Goal: Task Accomplishment & Management: Manage account settings

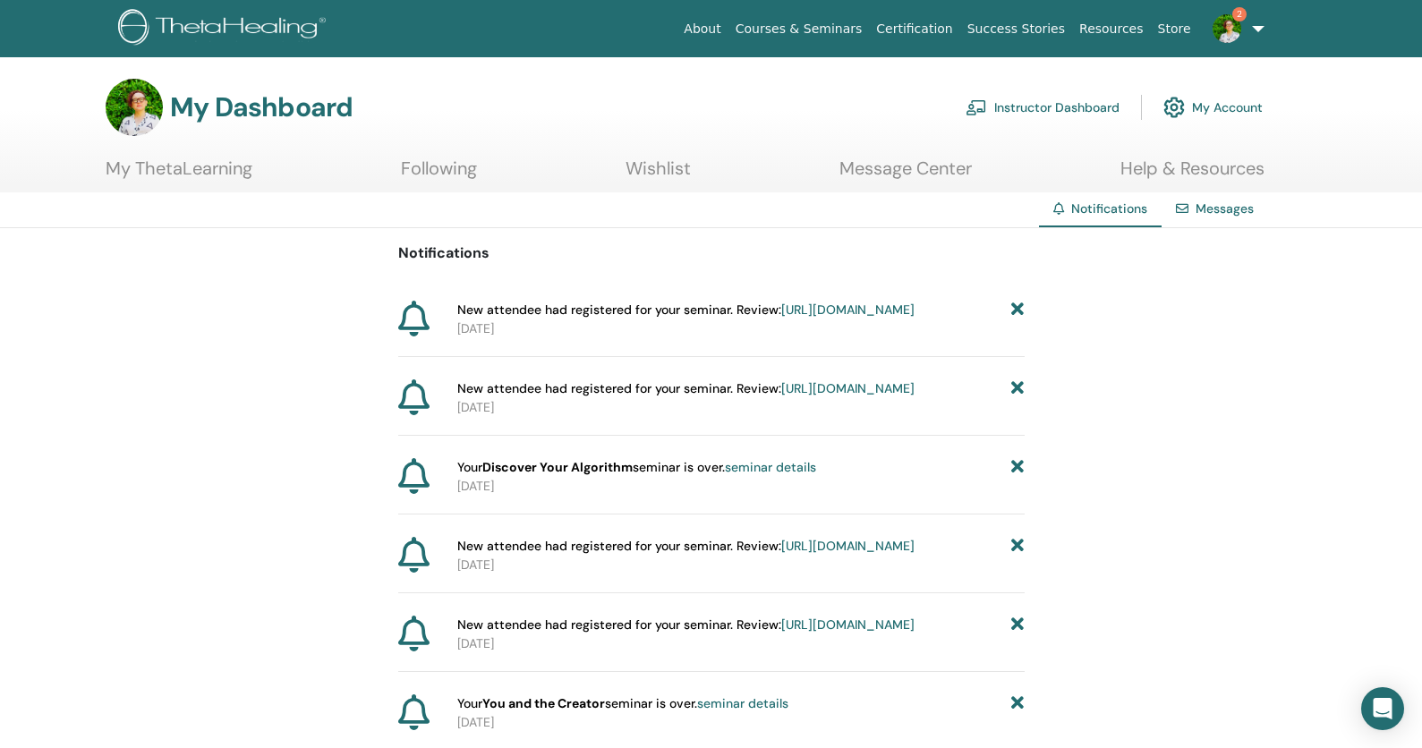
click at [1049, 103] on link "Instructor Dashboard" at bounding box center [1043, 107] width 154 height 39
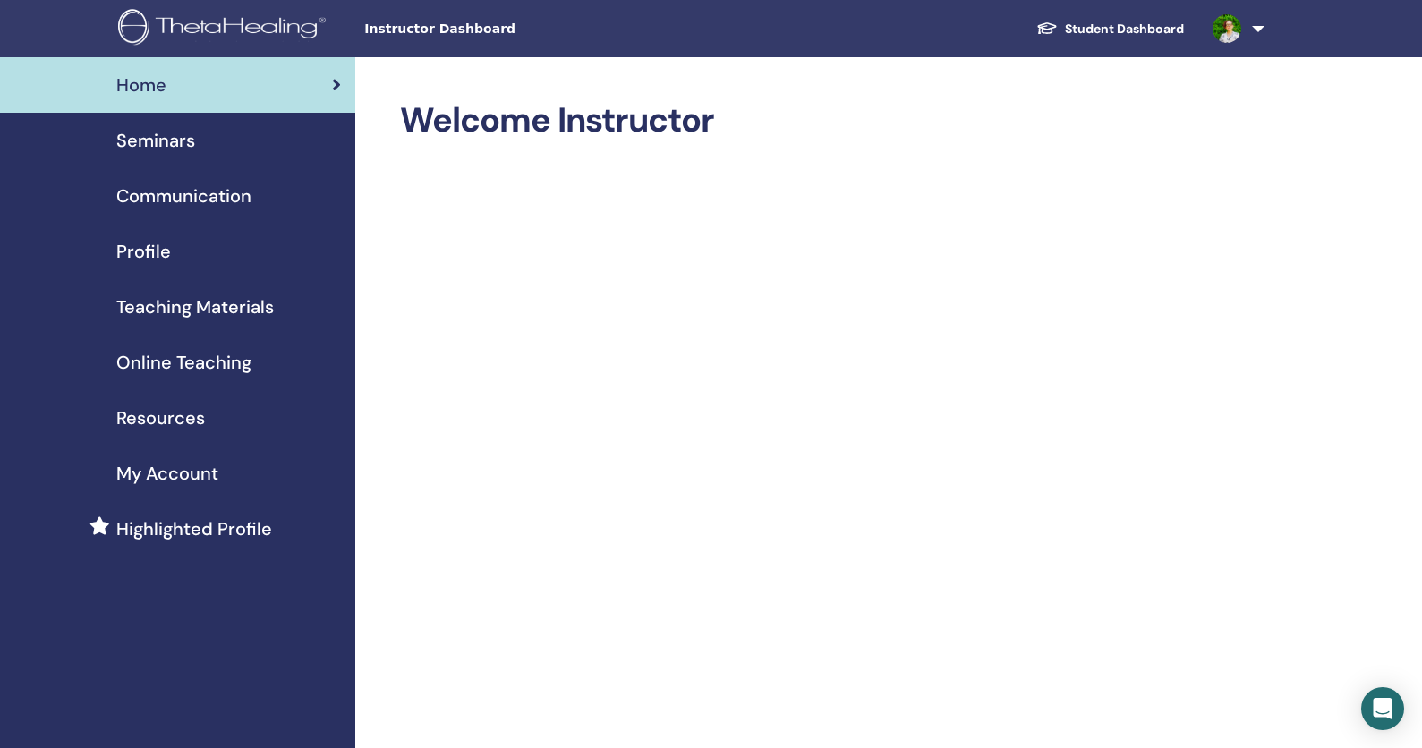
click at [134, 125] on link "Seminars" at bounding box center [177, 140] width 355 height 55
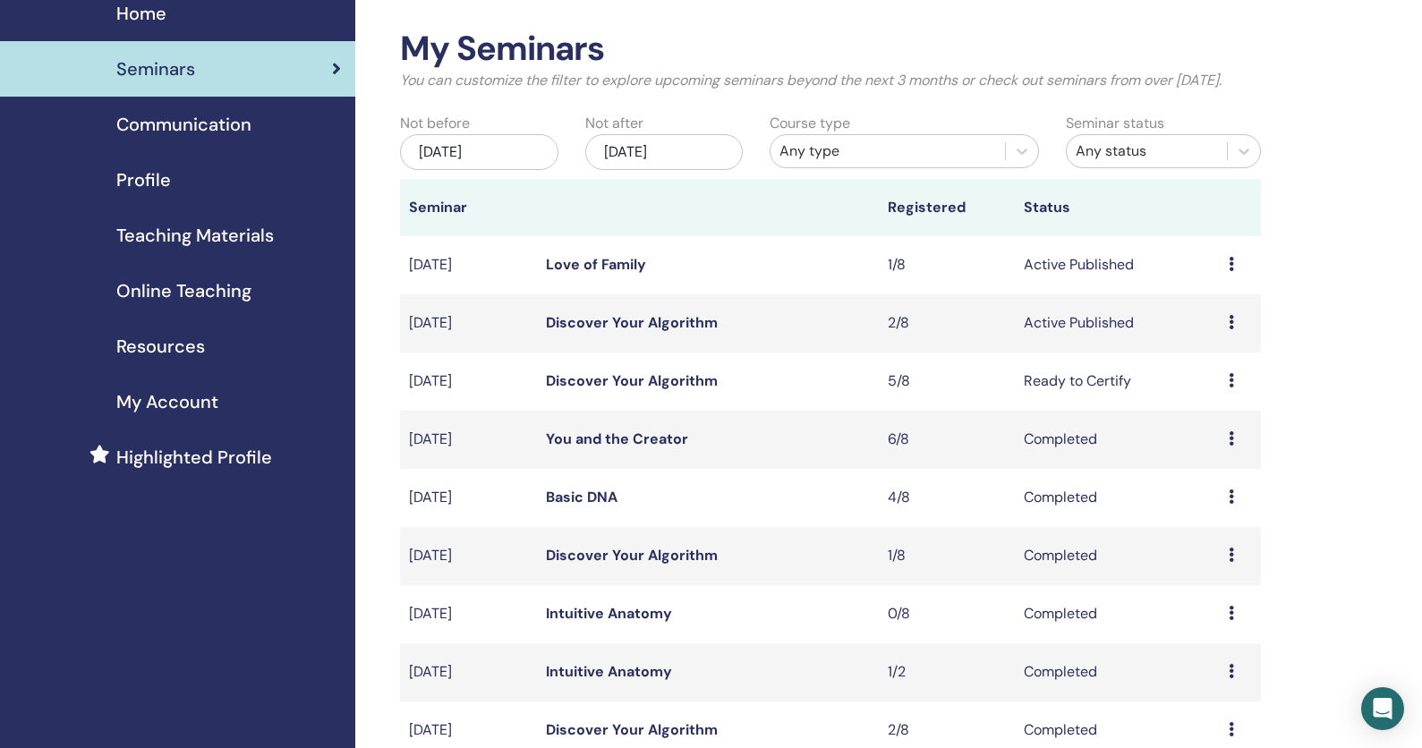
scroll to position [85, 0]
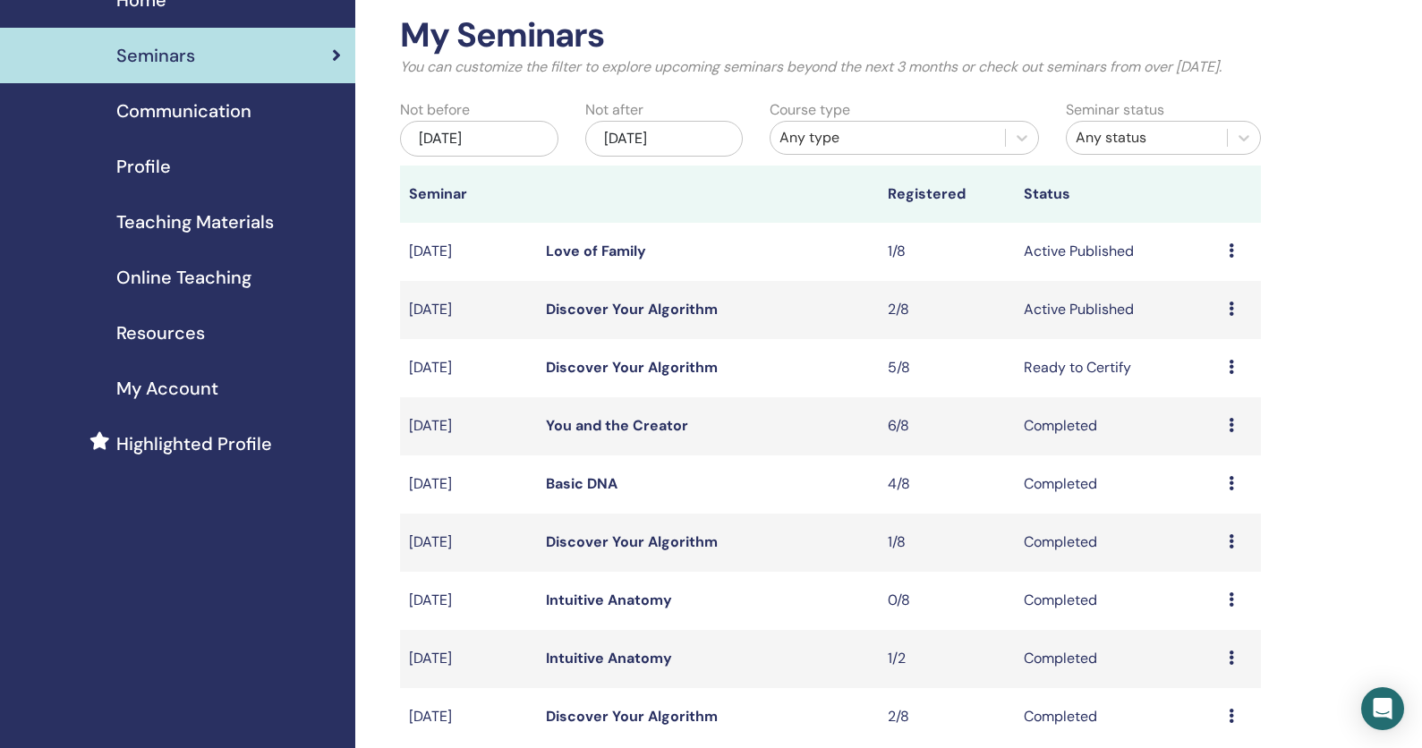
click at [655, 377] on link "Discover Your Algorithm" at bounding box center [632, 367] width 172 height 19
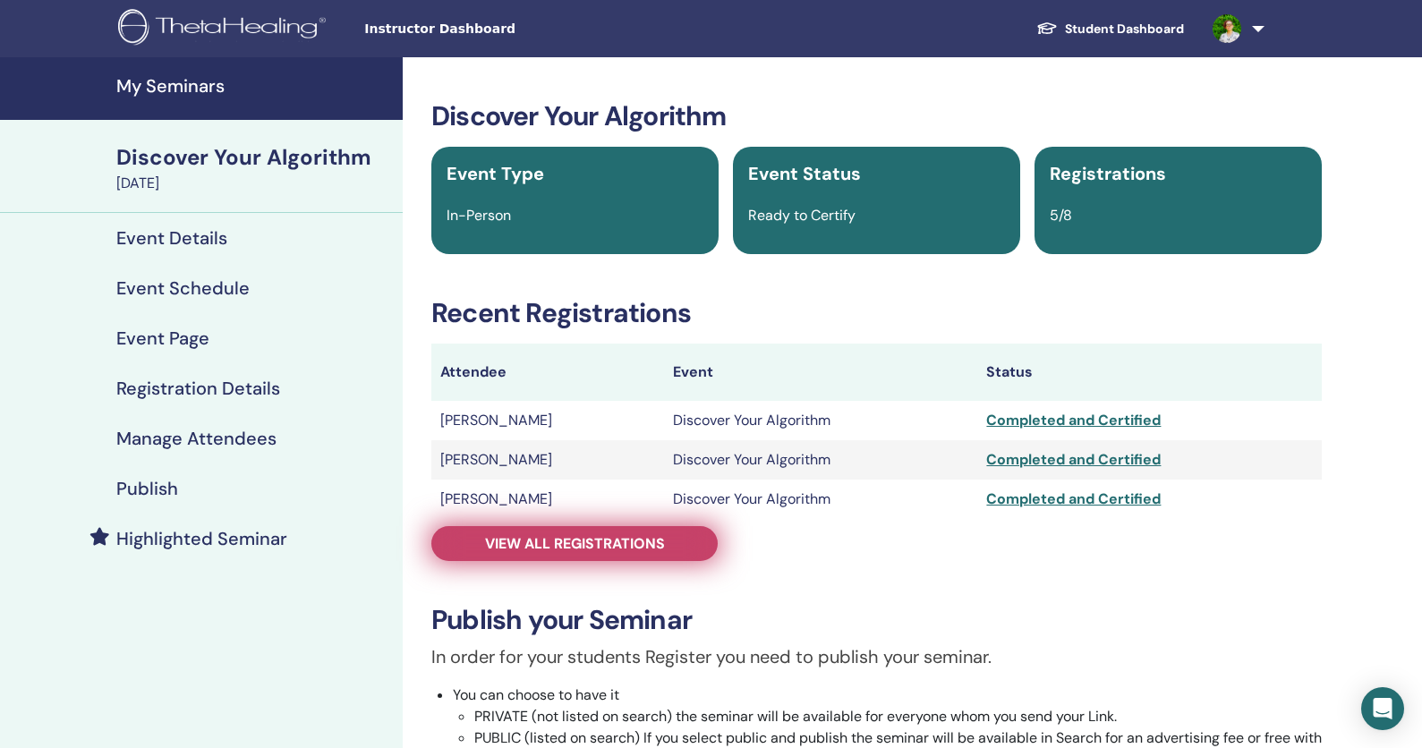
click at [651, 541] on span "View all registrations" at bounding box center [575, 543] width 180 height 19
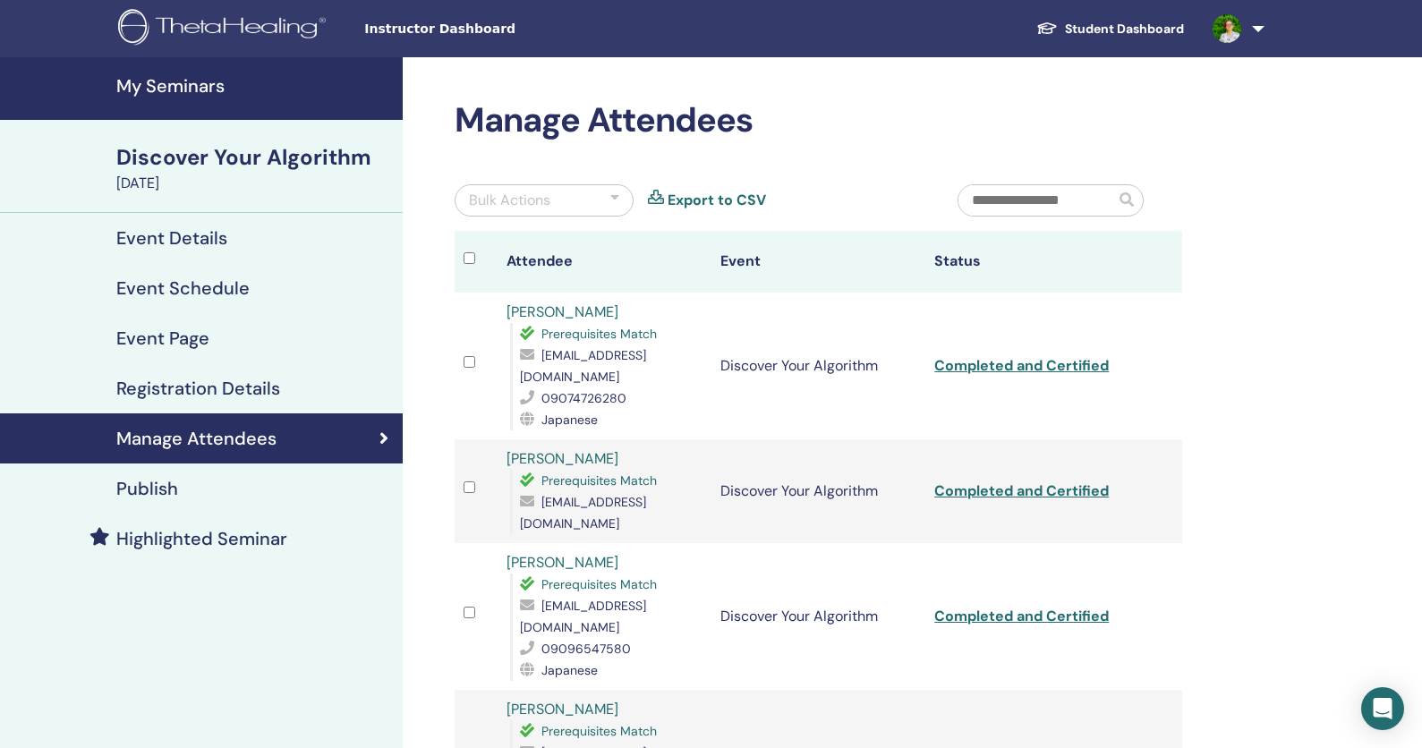
click at [610, 200] on div at bounding box center [614, 200] width 9 height 21
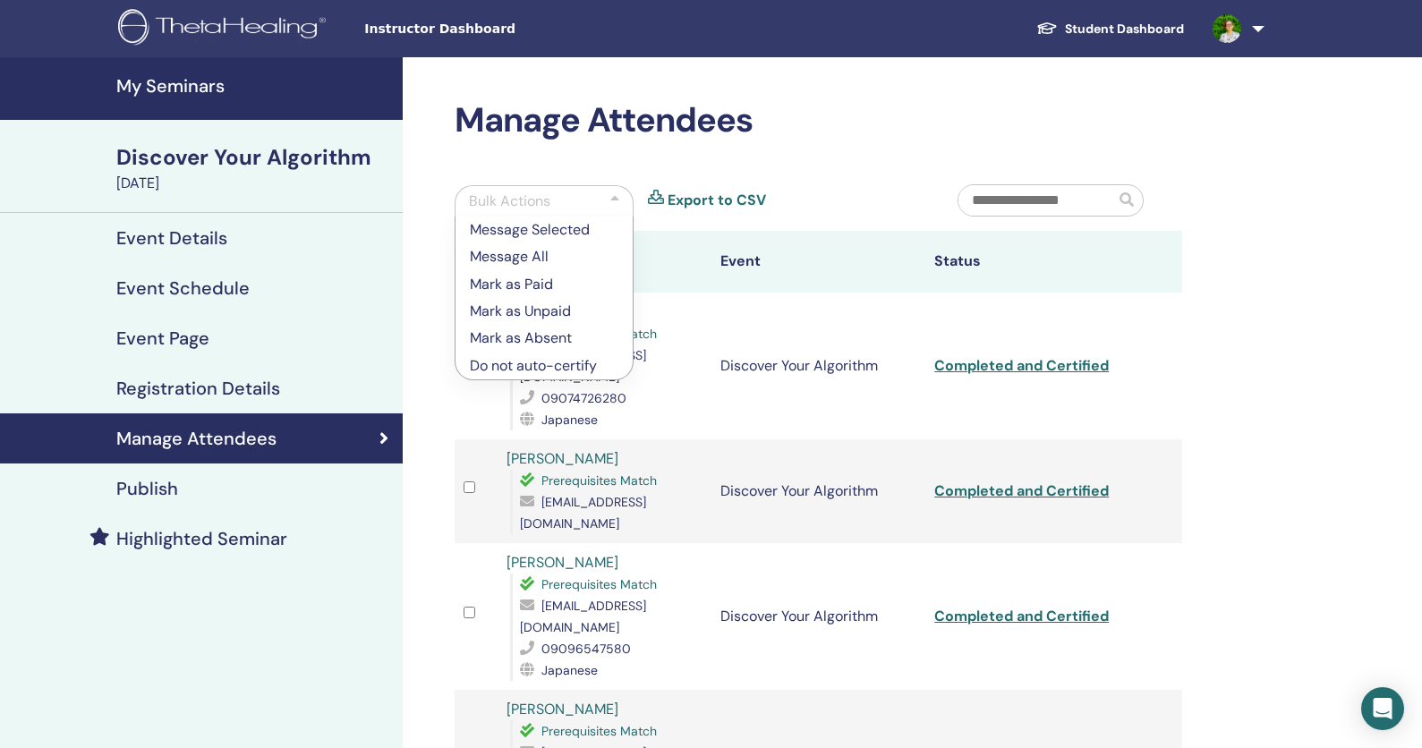
click at [668, 251] on th "Attendee" at bounding box center [605, 262] width 214 height 62
click at [614, 198] on div at bounding box center [614, 201] width 9 height 21
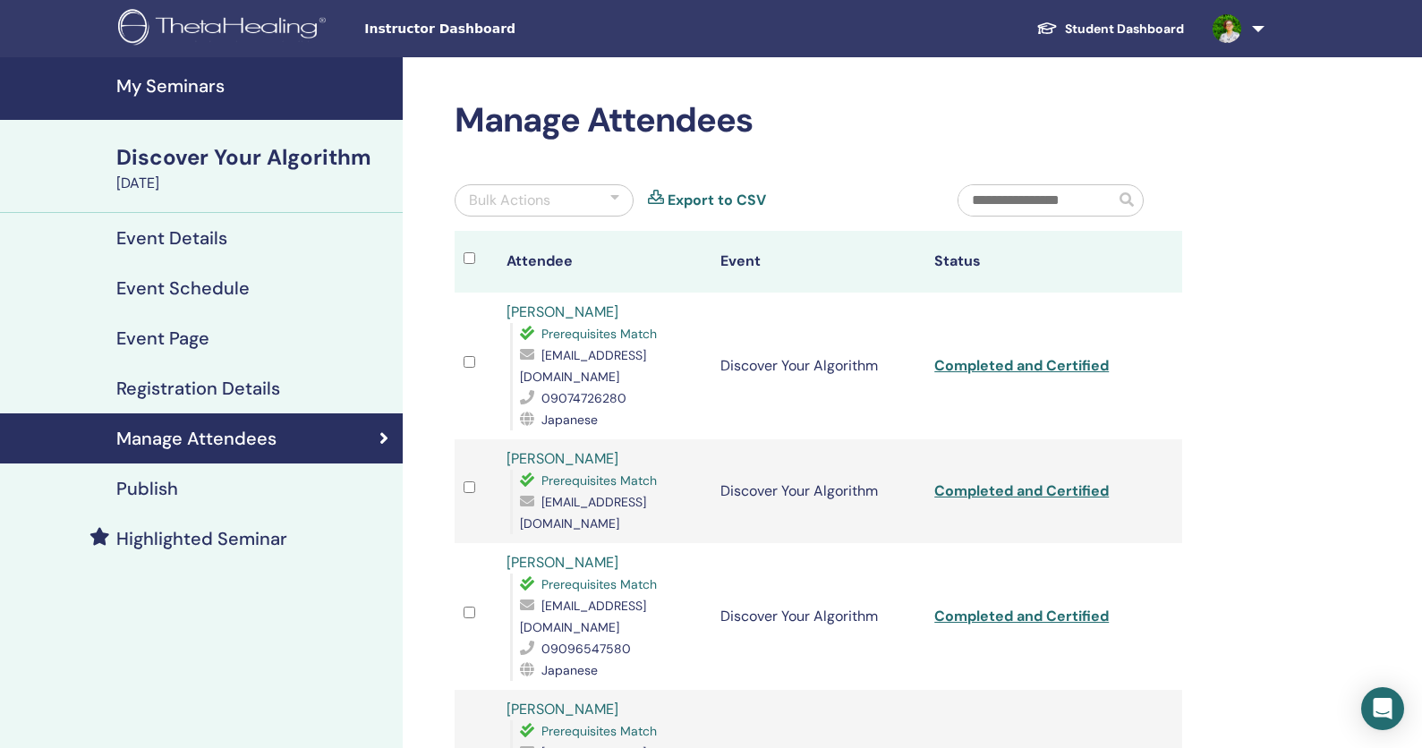
click at [623, 194] on div "Bulk Actions" at bounding box center [544, 200] width 179 height 32
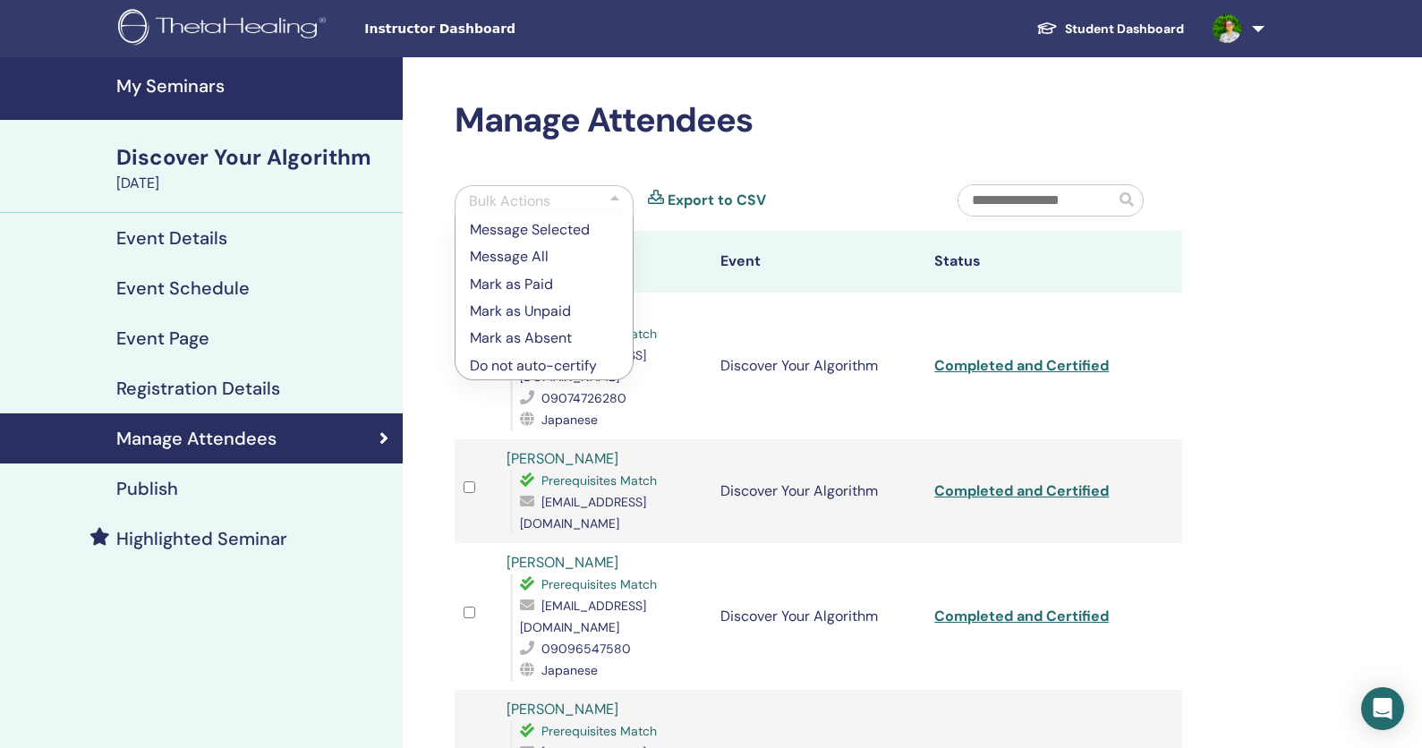
click at [623, 194] on div "Bulk Actions" at bounding box center [544, 200] width 179 height 31
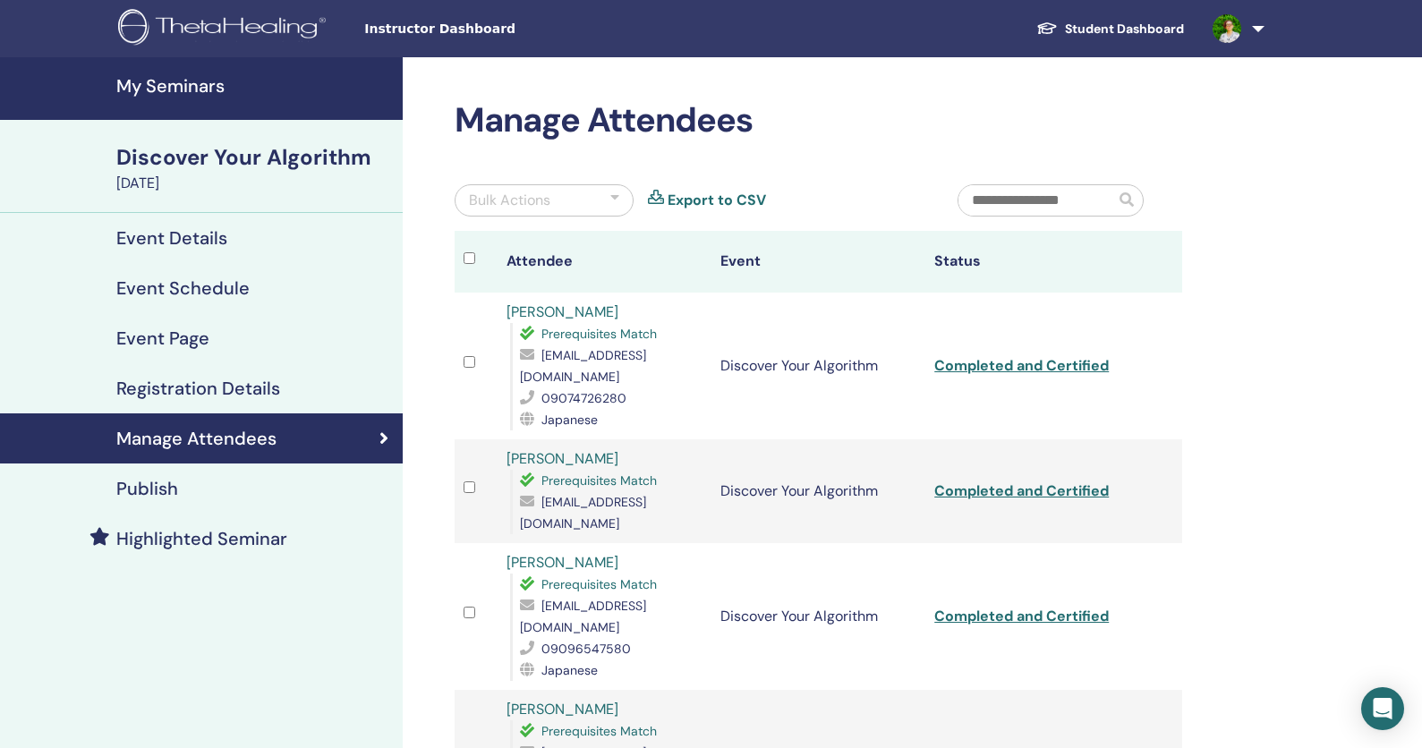
click at [181, 87] on h4 "My Seminars" at bounding box center [254, 85] width 276 height 21
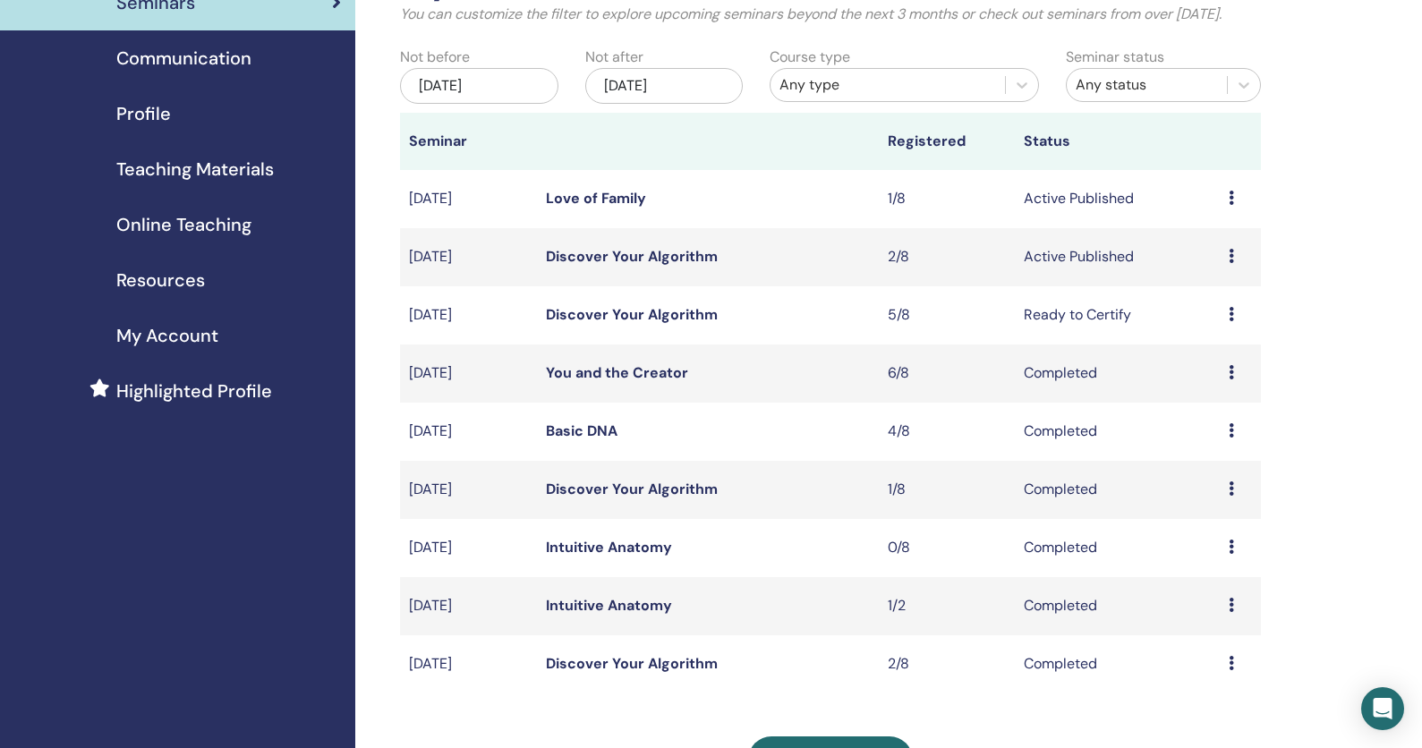
scroll to position [151, 0]
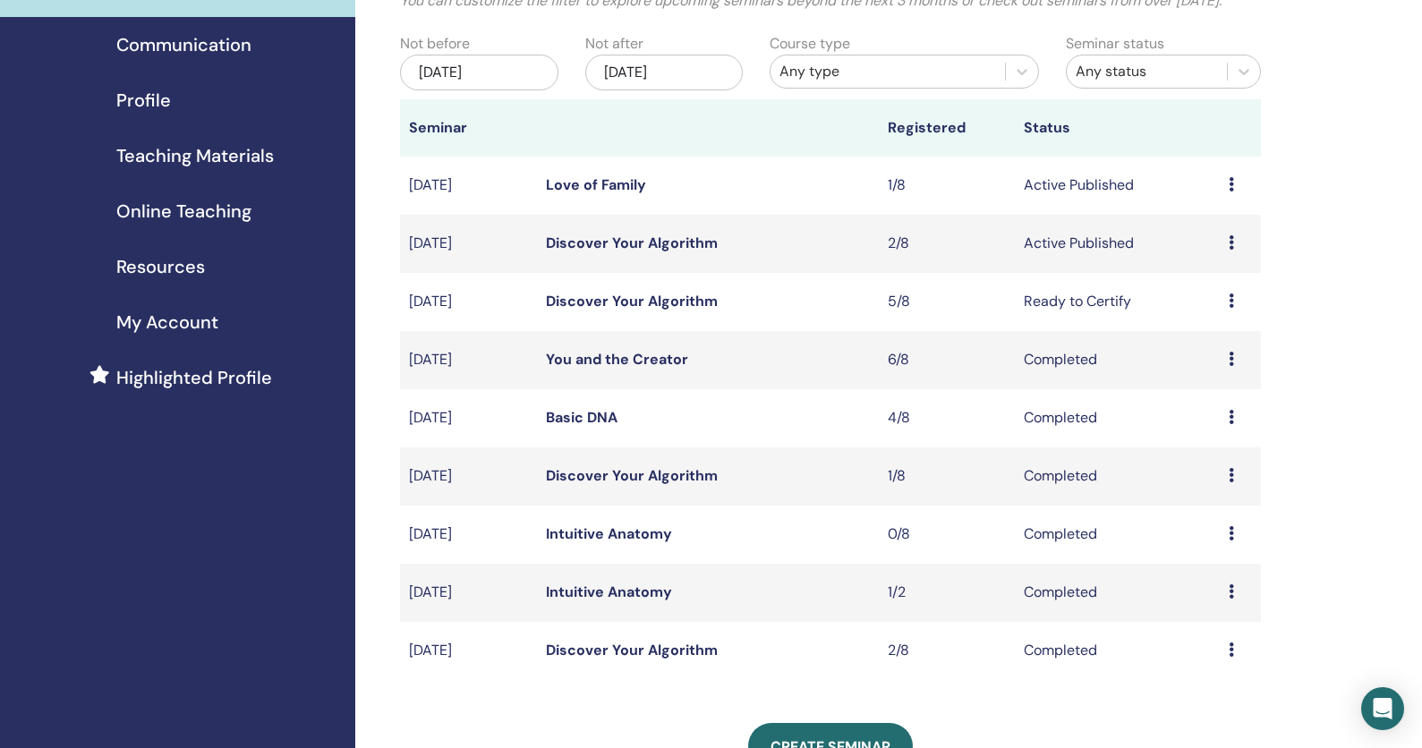
click at [599, 252] on link "Discover Your Algorithm" at bounding box center [632, 243] width 172 height 19
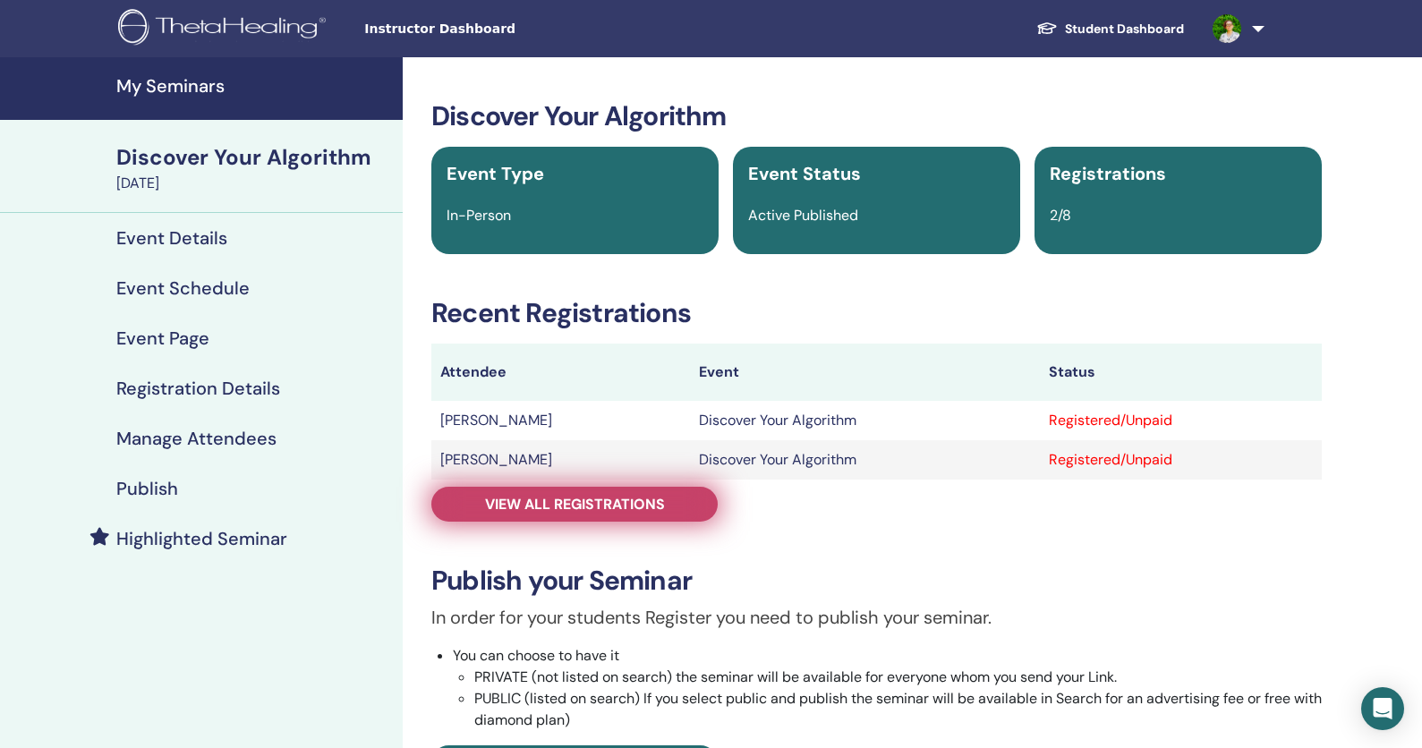
click at [591, 507] on span "View all registrations" at bounding box center [575, 504] width 180 height 19
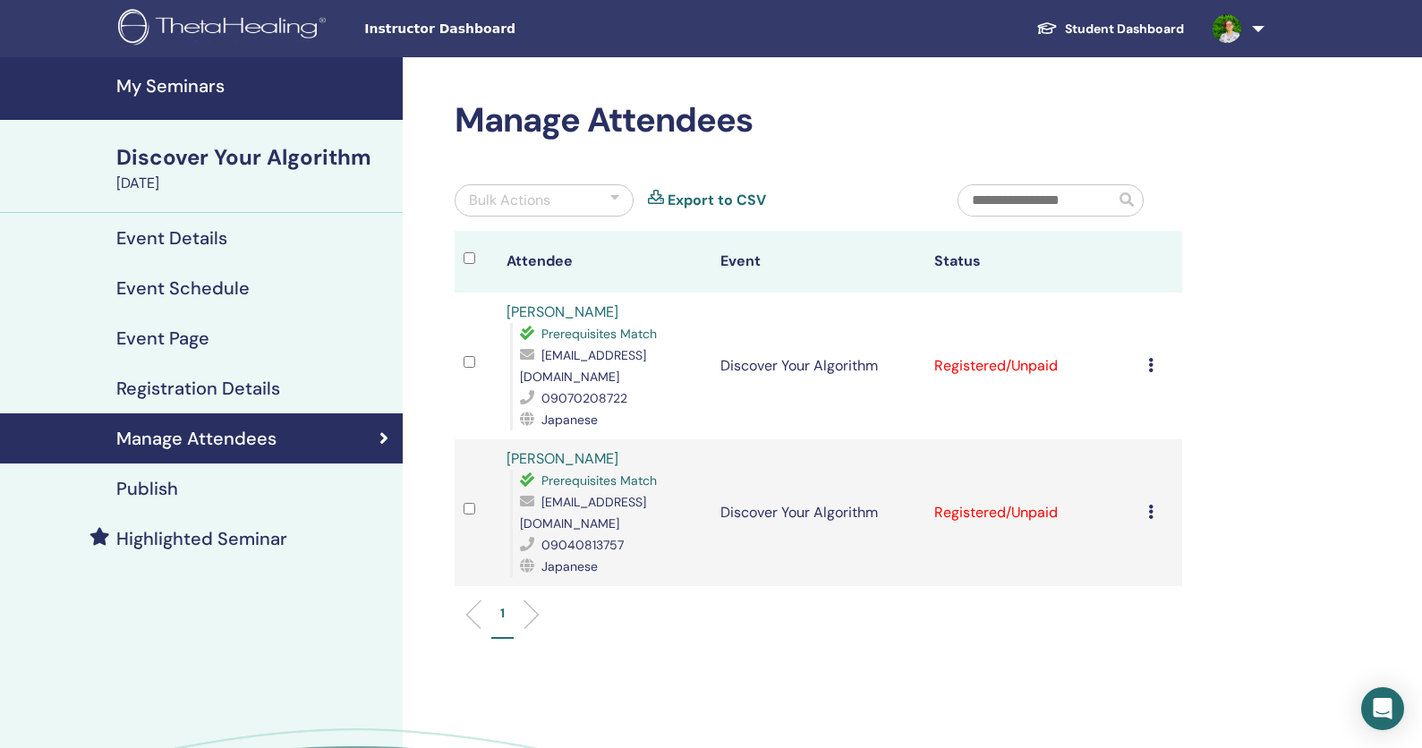
click at [208, 504] on link "Publish" at bounding box center [201, 489] width 403 height 50
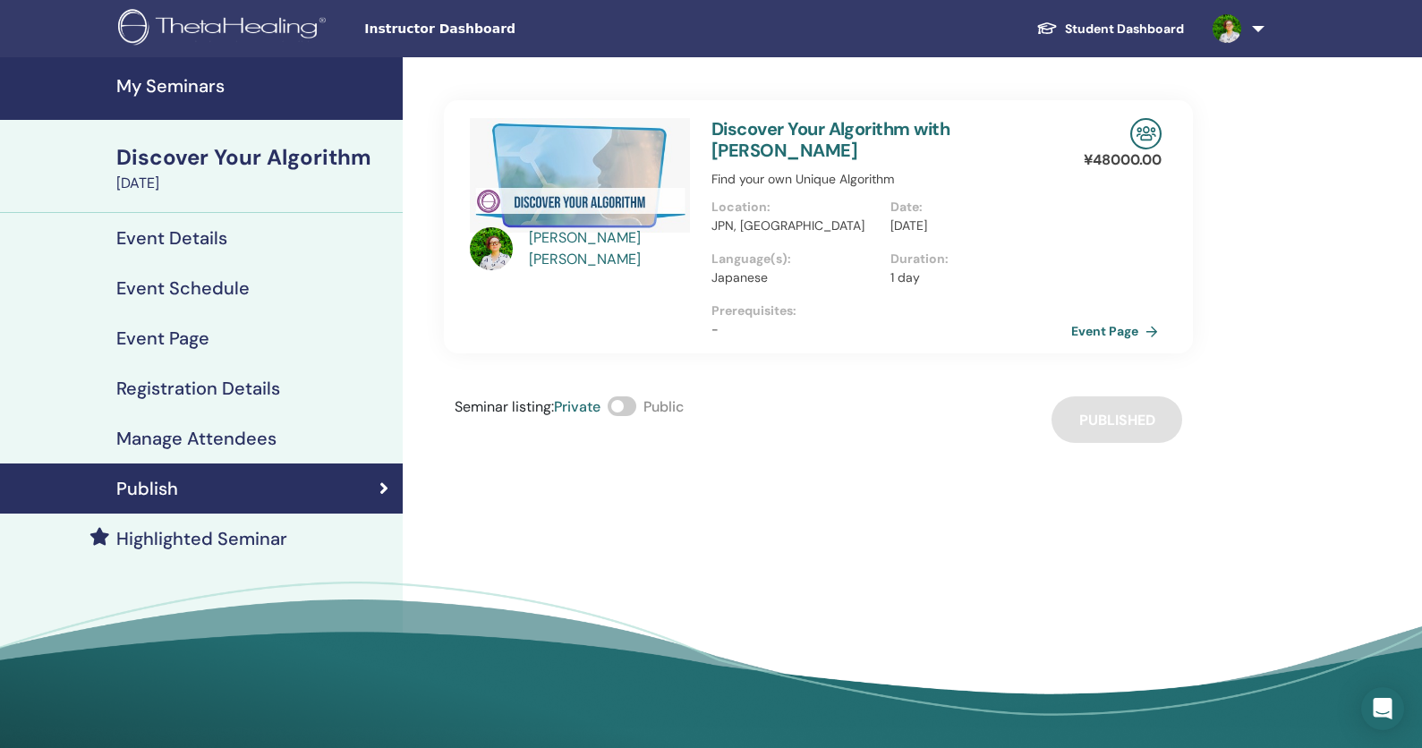
click at [1117, 321] on link "Event Page" at bounding box center [1118, 331] width 94 height 27
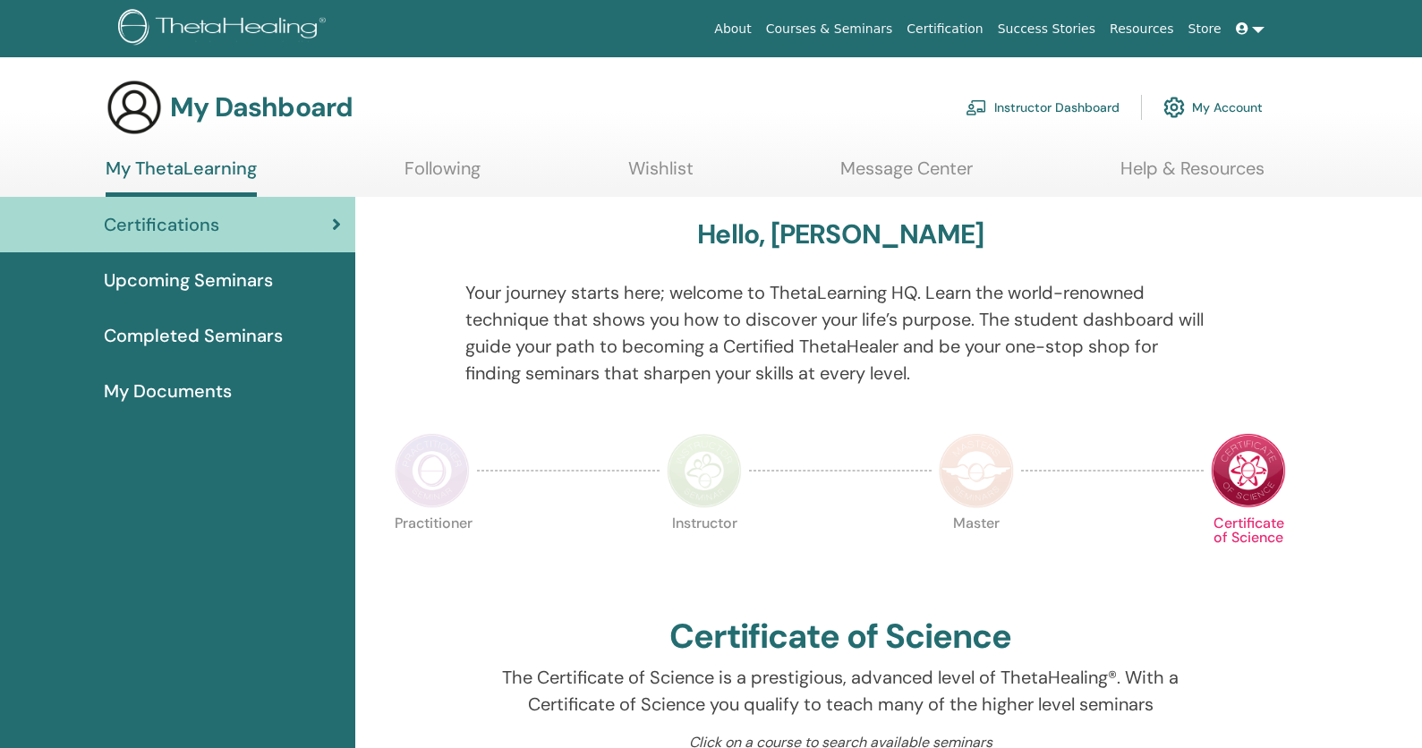
click at [1025, 97] on link "Instructor Dashboard" at bounding box center [1043, 107] width 154 height 39
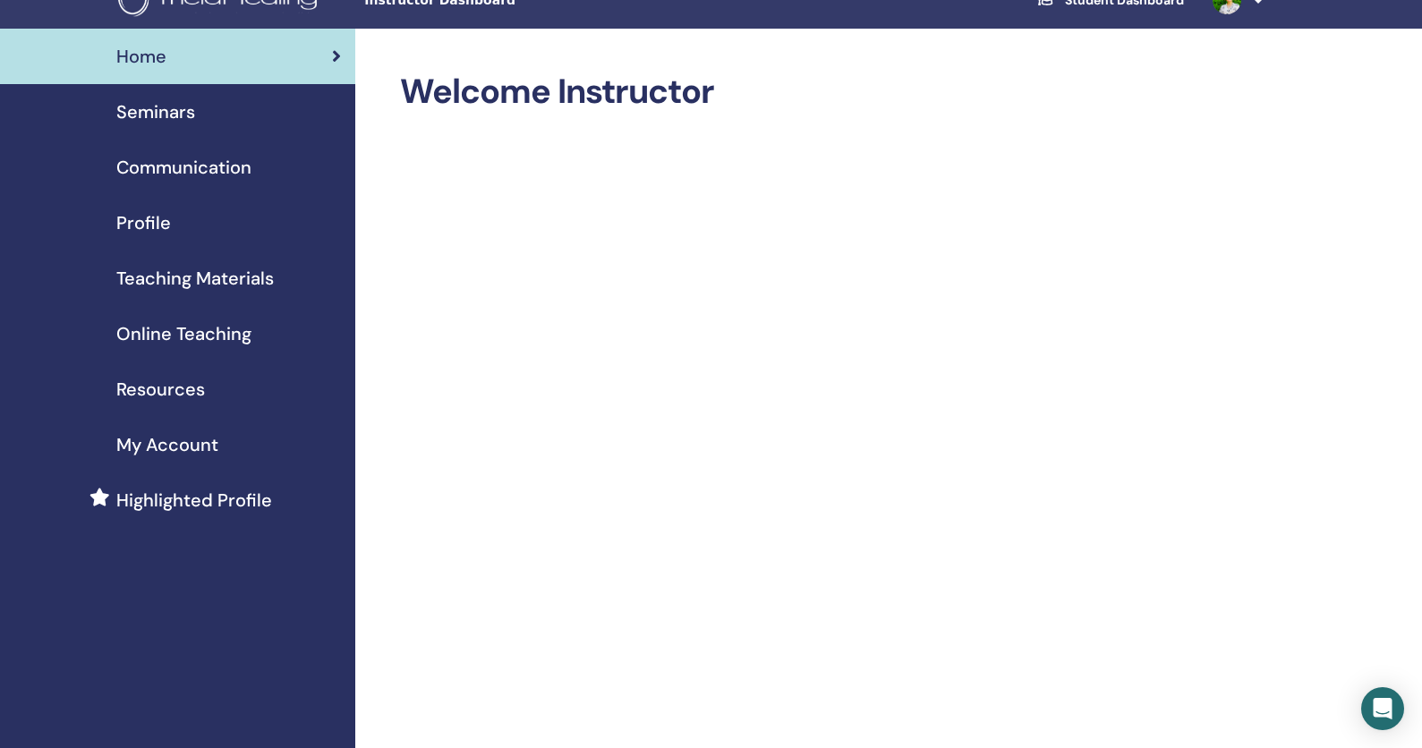
scroll to position [21, 0]
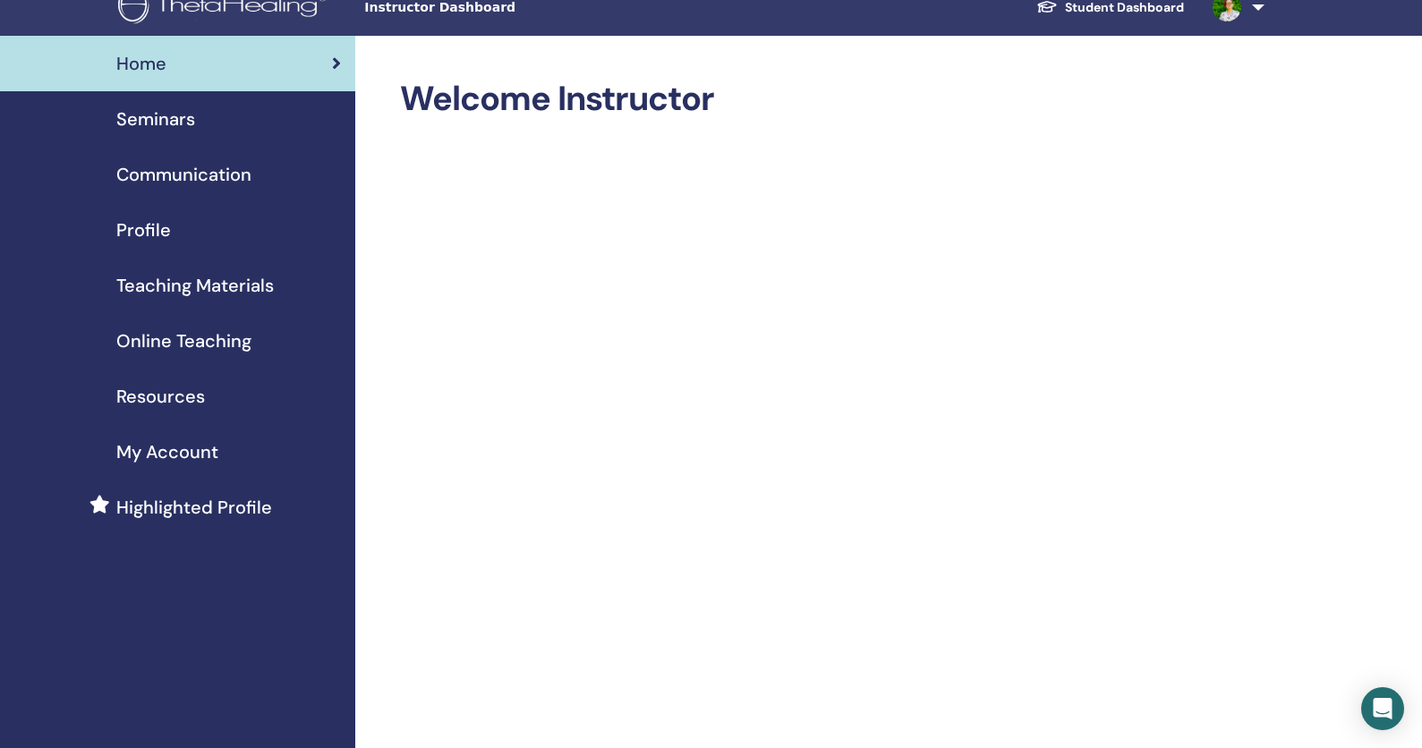
click at [157, 121] on span "Seminars" at bounding box center [155, 119] width 79 height 27
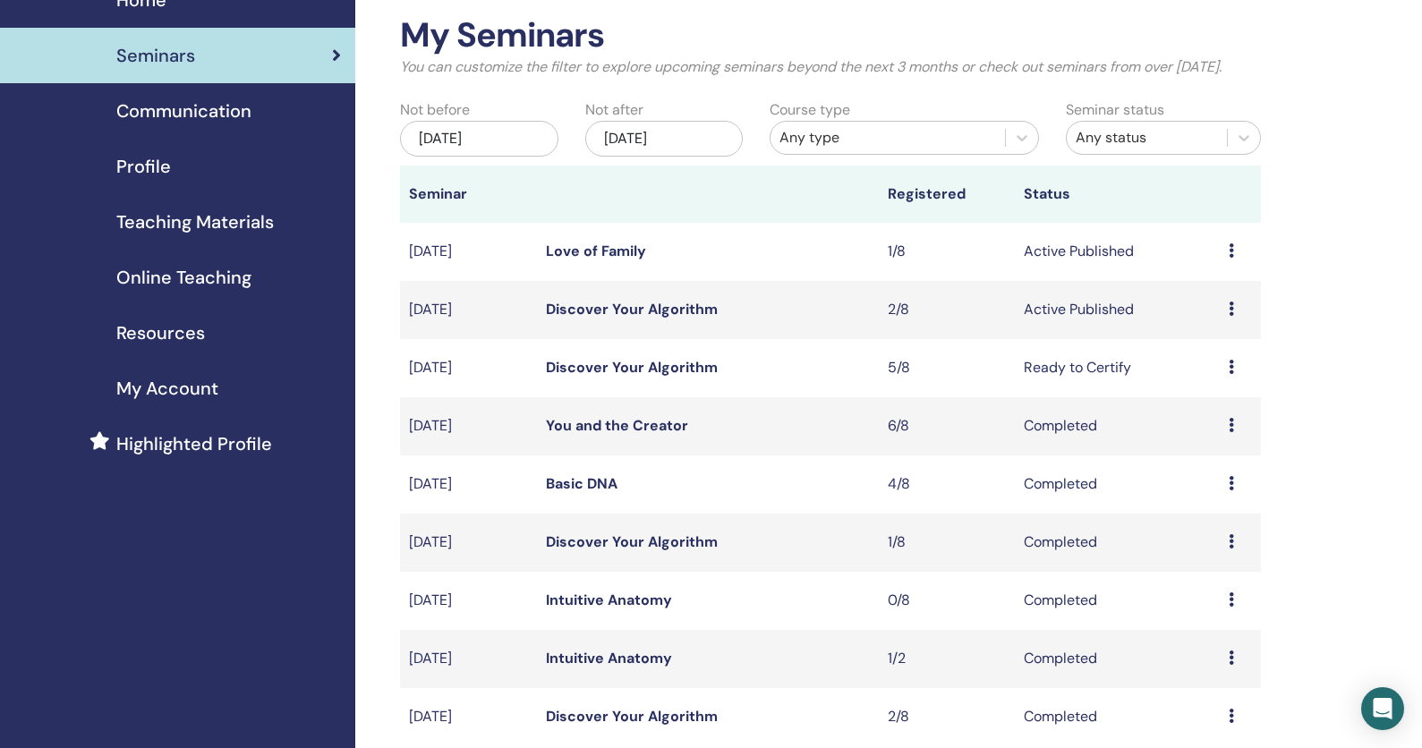
scroll to position [102, 0]
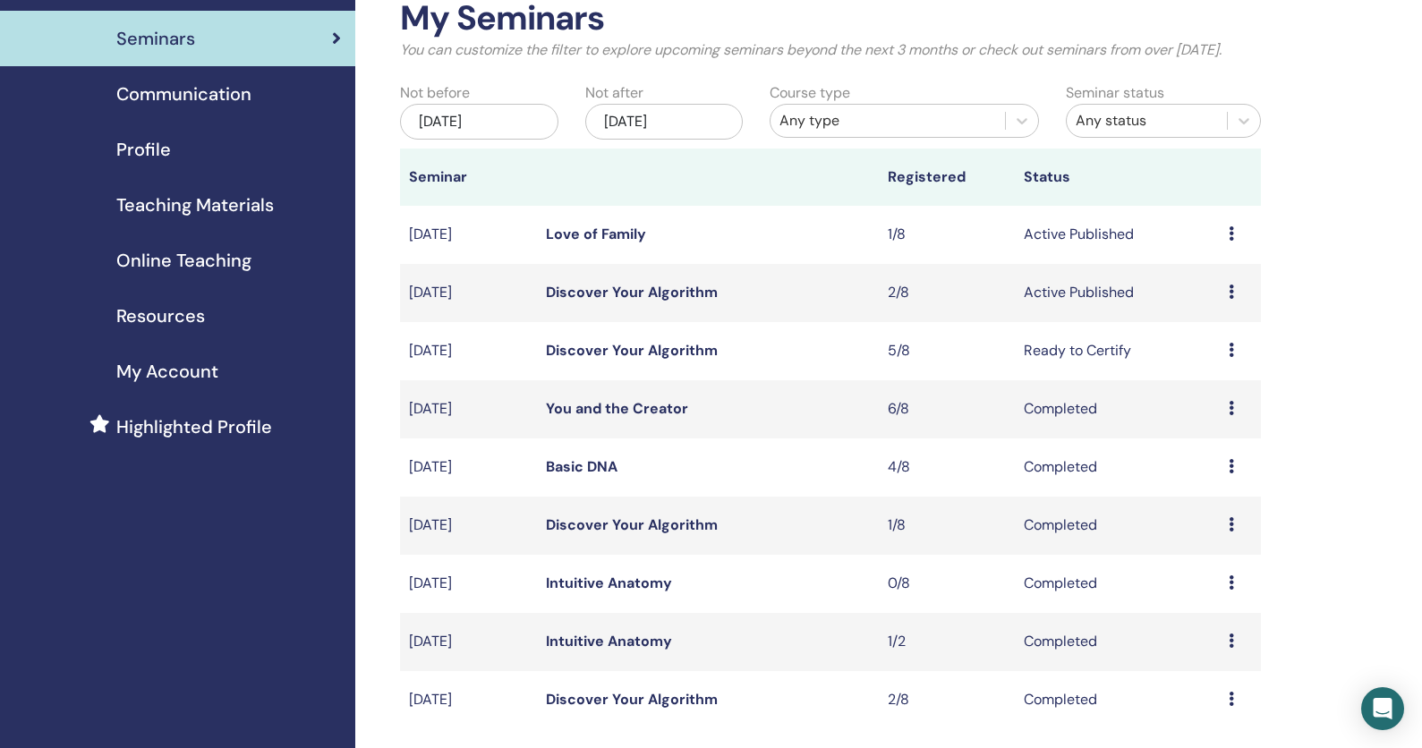
click at [655, 302] on link "Discover Your Algorithm" at bounding box center [632, 292] width 172 height 19
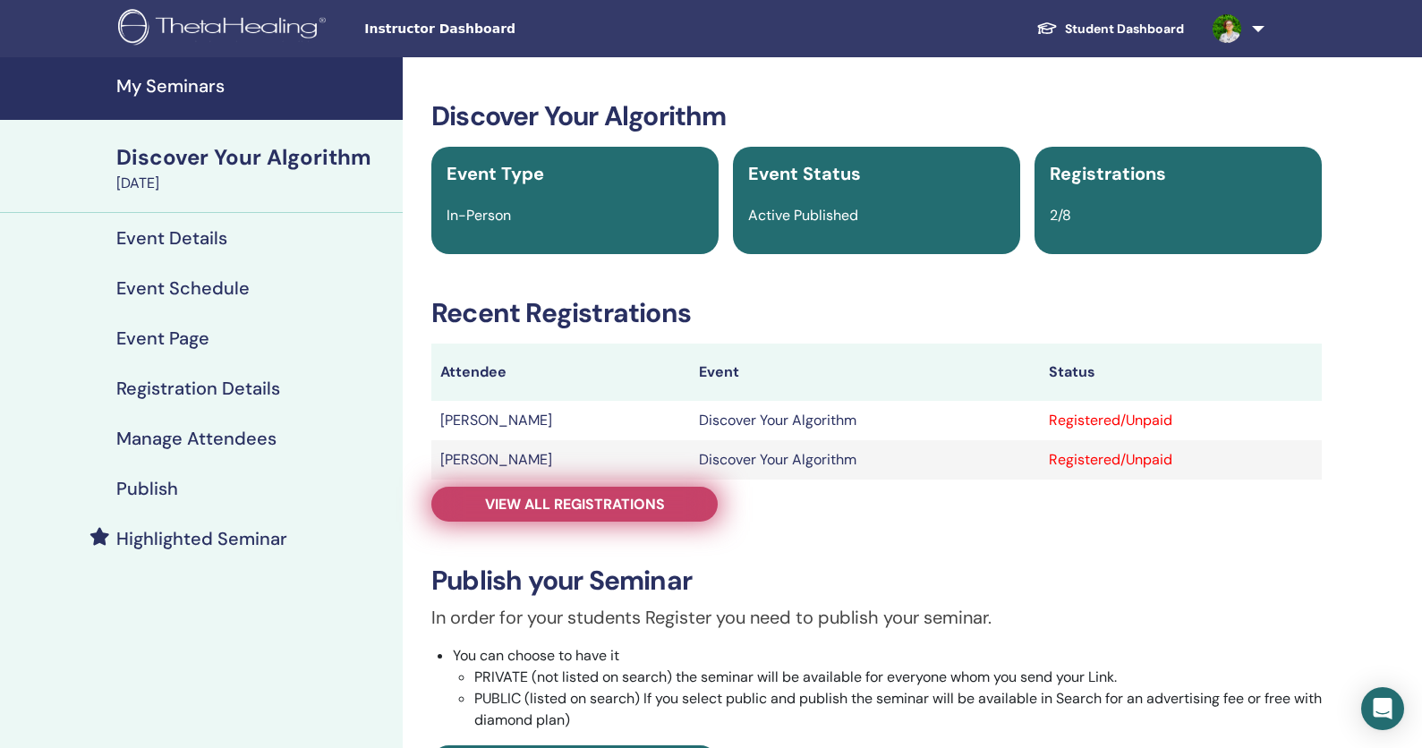
click at [652, 512] on span "View all registrations" at bounding box center [575, 504] width 180 height 19
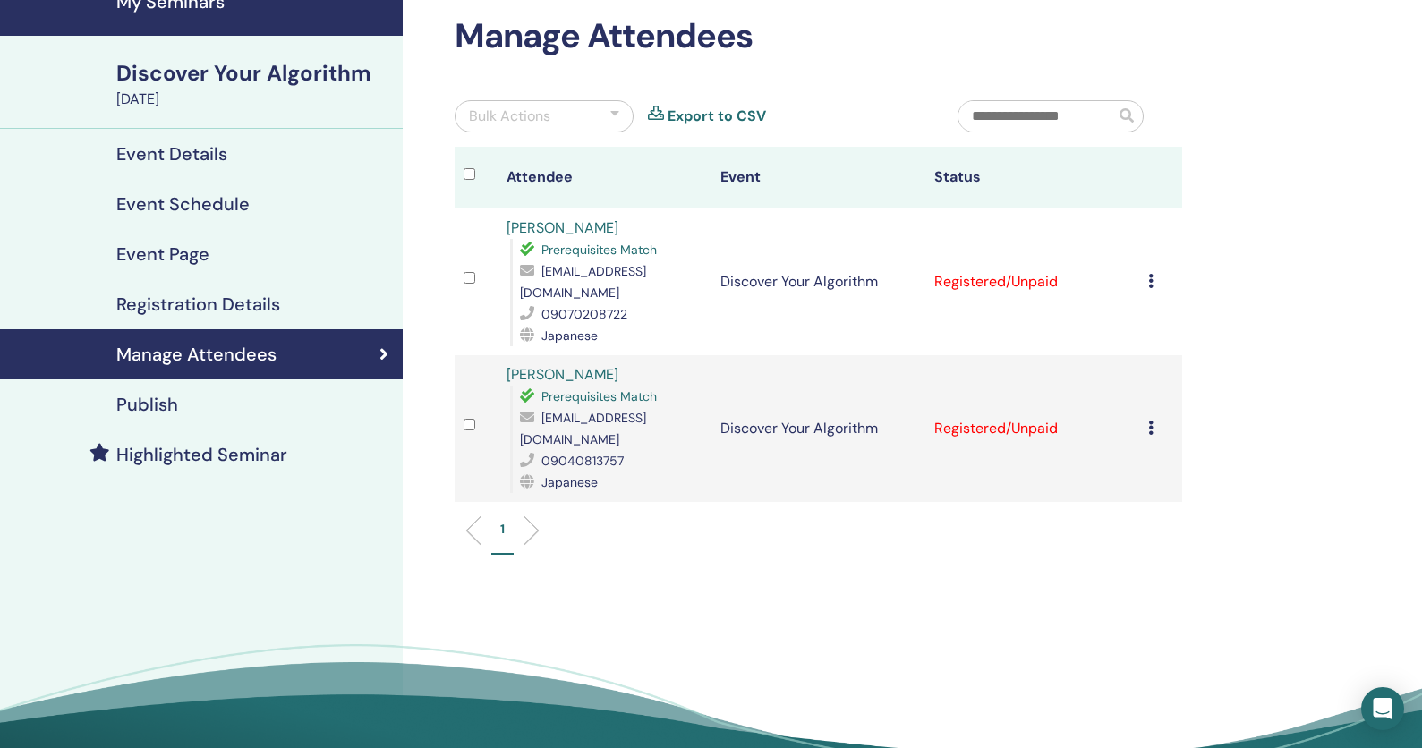
scroll to position [95, 0]
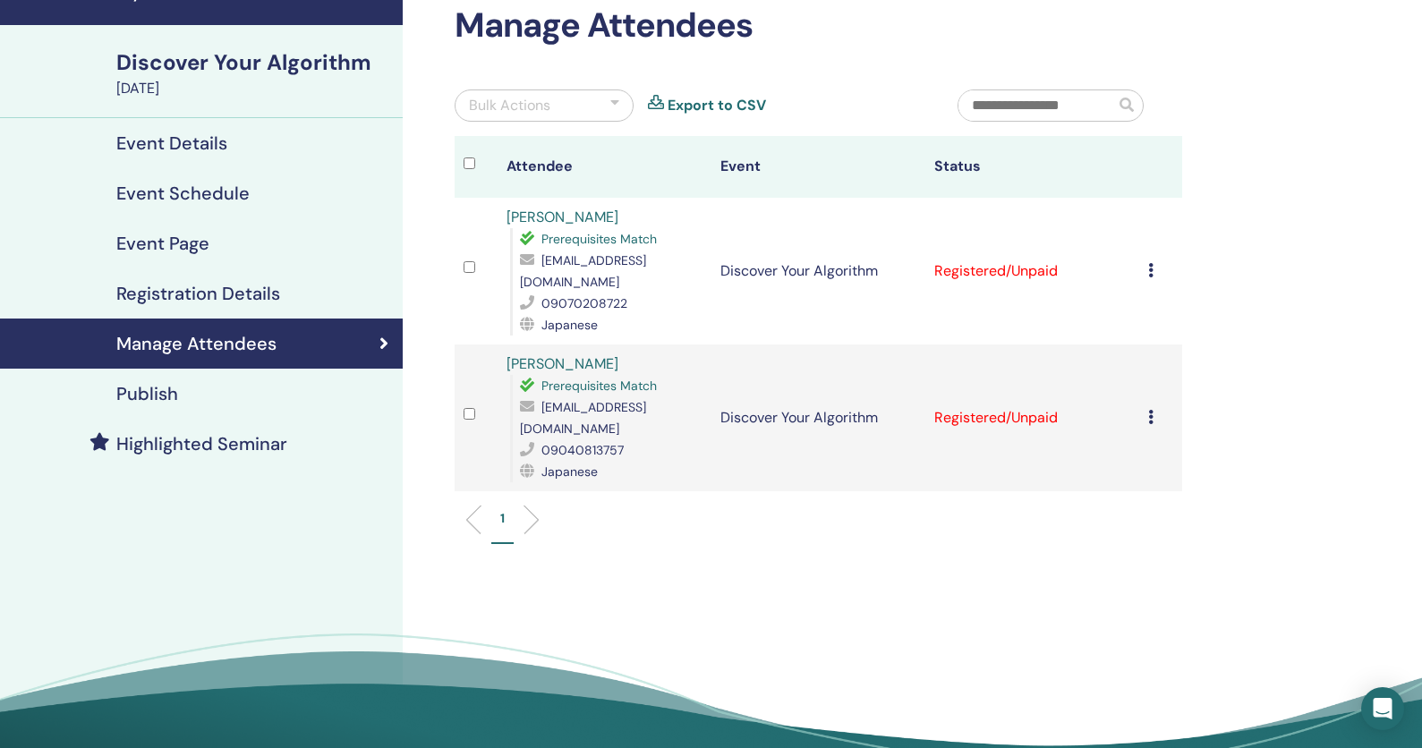
click at [1154, 407] on div "Cancel Registration Do not auto-certify Mark as Paid Mark as Unpaid Mark as Abs…" at bounding box center [1160, 417] width 25 height 21
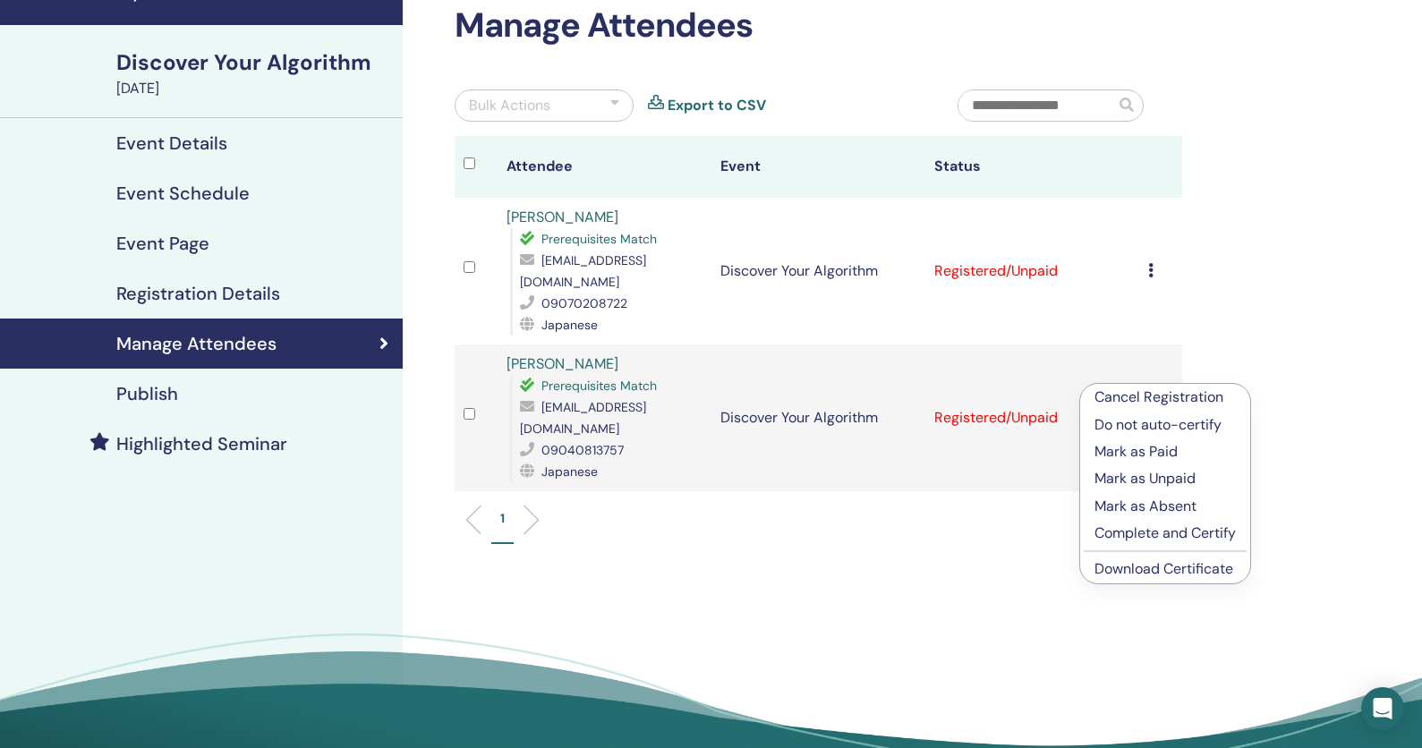
click at [1181, 573] on link "Download Certificate" at bounding box center [1163, 568] width 139 height 19
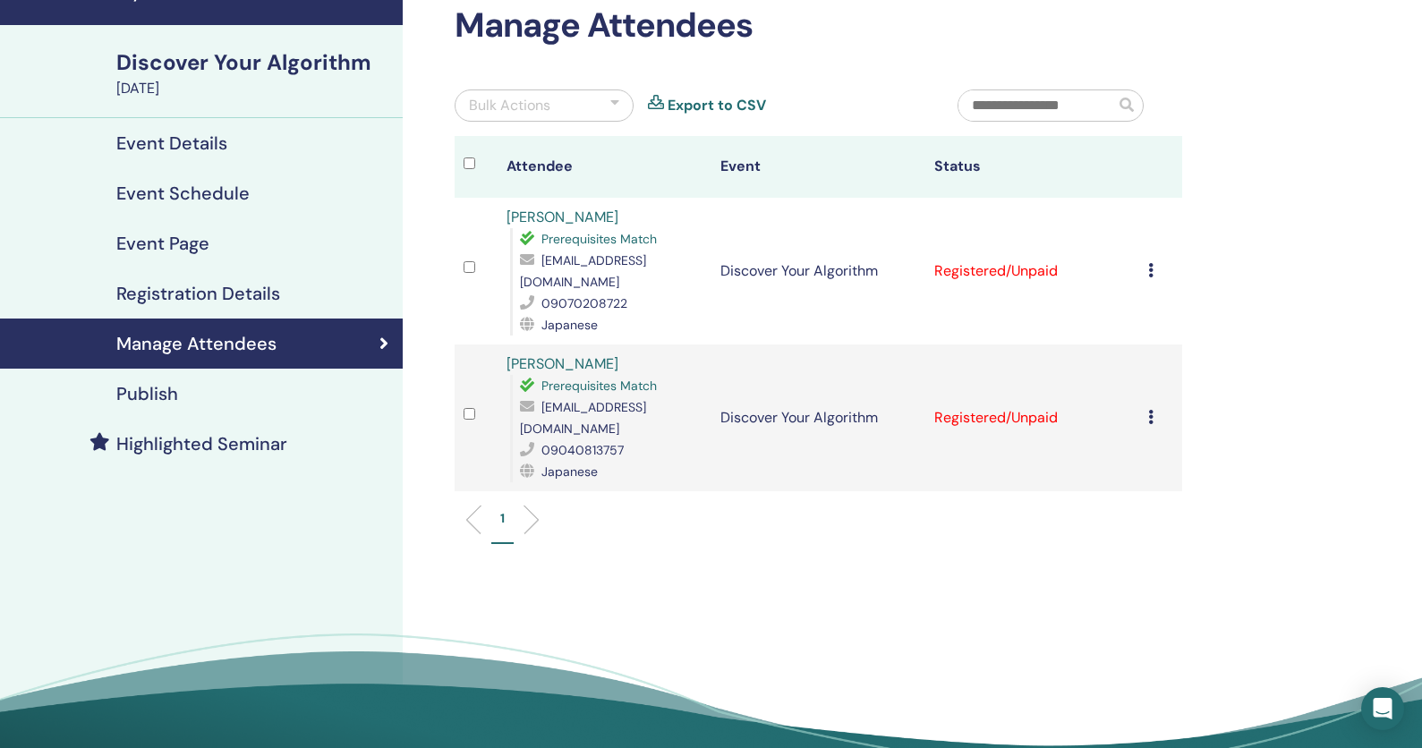
click at [1152, 263] on icon at bounding box center [1150, 270] width 5 height 14
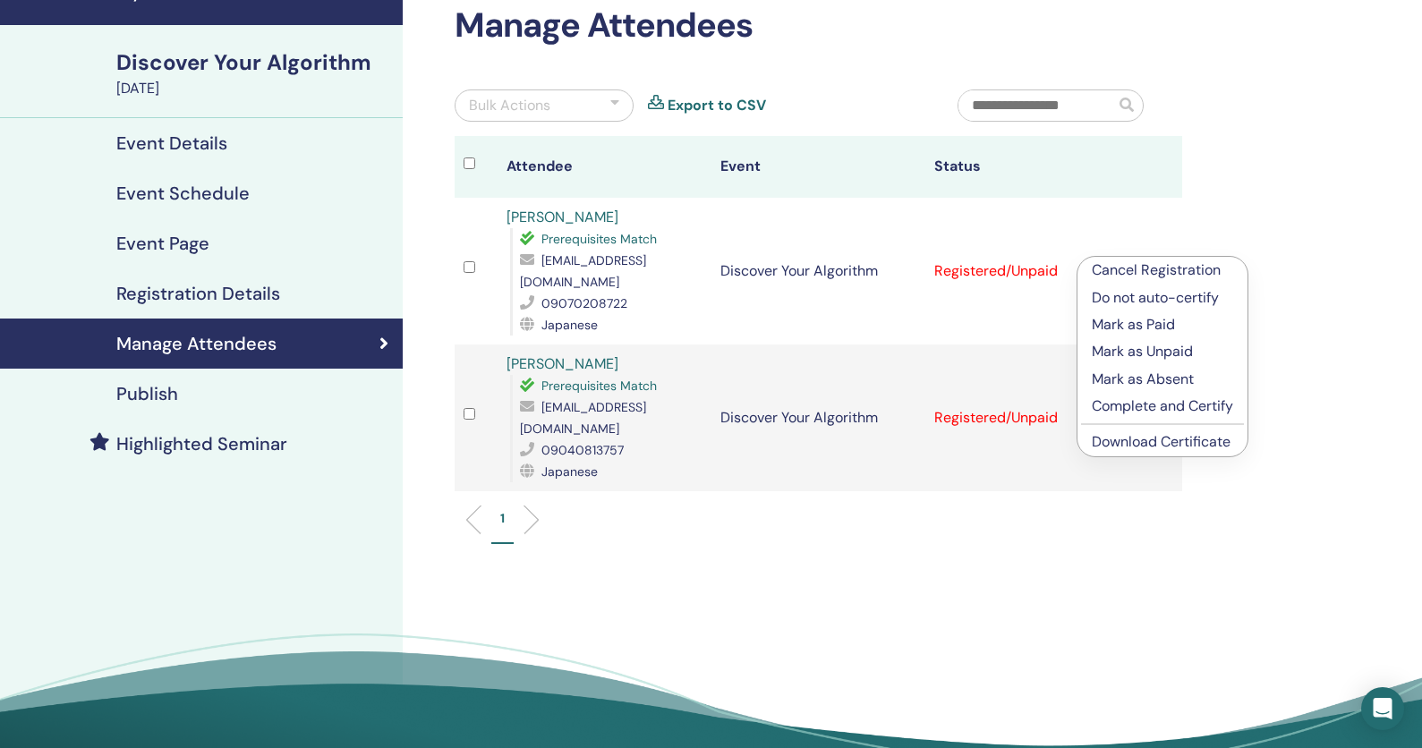
click at [1184, 442] on link "Download Certificate" at bounding box center [1161, 441] width 139 height 19
